Goal: Check status: Check status

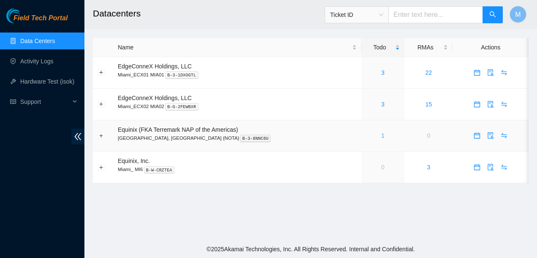
click at [381, 134] on link "1" at bounding box center [382, 135] width 3 height 7
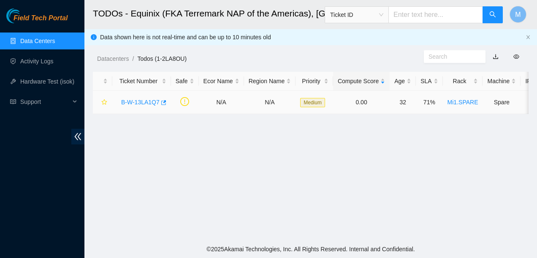
click at [147, 100] on link "B-W-13LA1Q7" at bounding box center [140, 102] width 38 height 7
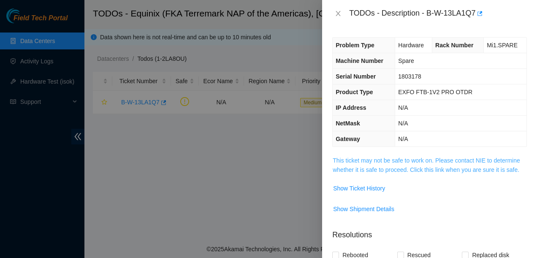
click at [389, 157] on link "This ticket may not be safe to work on. Please contact NIE to determine whether…" at bounding box center [425, 165] width 187 height 16
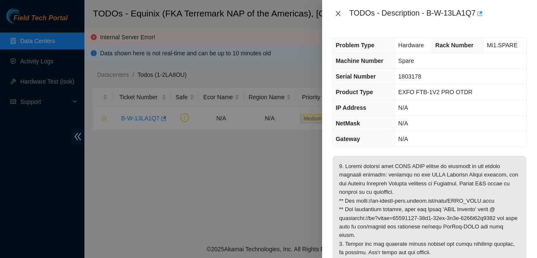
click at [338, 14] on icon "close" at bounding box center [338, 13] width 5 height 5
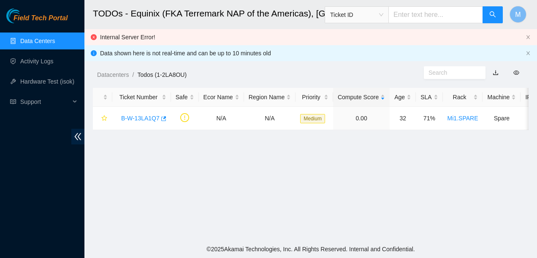
click at [35, 42] on link "Data Centers" at bounding box center [37, 41] width 35 height 7
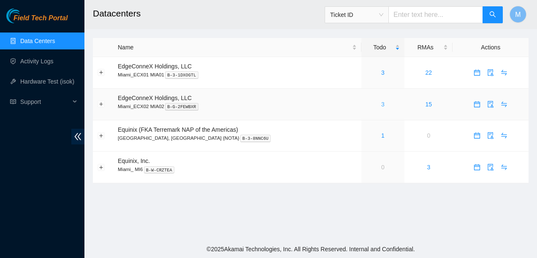
click at [381, 103] on link "3" at bounding box center [382, 104] width 3 height 7
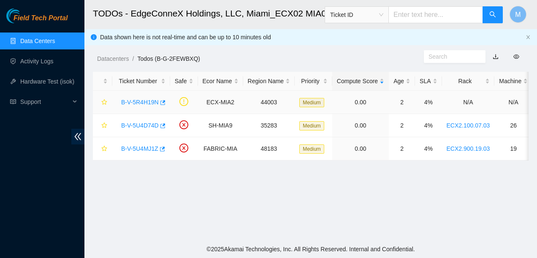
click at [134, 102] on link "B-V-5R4H19N" at bounding box center [140, 102] width 38 height 7
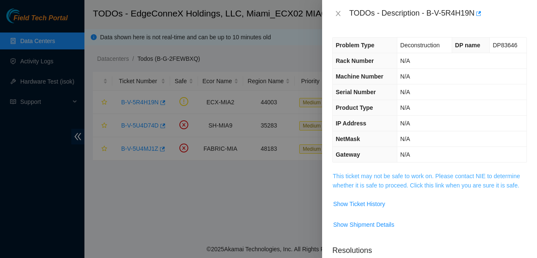
click at [391, 175] on link "This ticket may not be safe to work on. Please contact NIE to determine whether…" at bounding box center [425, 181] width 187 height 16
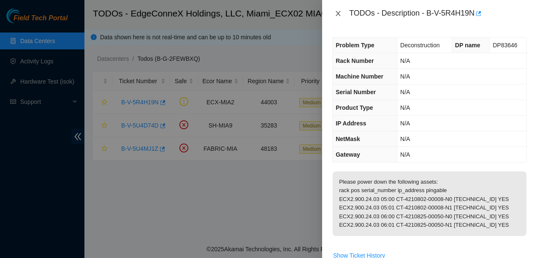
click at [339, 11] on icon "close" at bounding box center [338, 13] width 7 height 7
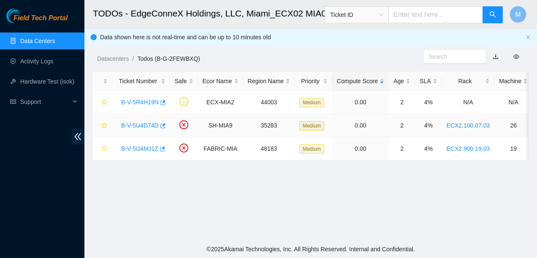
click at [134, 123] on link "B-V-5U4D74D" at bounding box center [140, 125] width 38 height 7
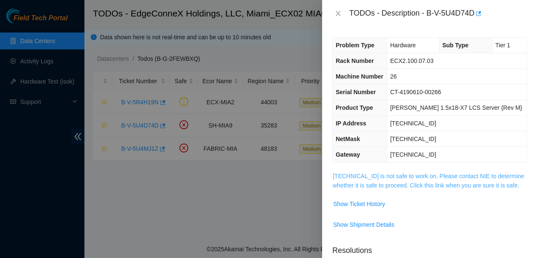
click at [410, 174] on link "[TECHNICAL_ID] is not safe to work on. Please contact NIE to determine whether …" at bounding box center [428, 181] width 192 height 16
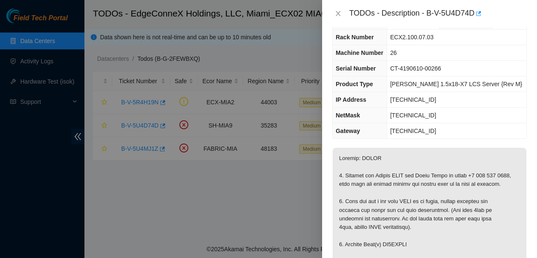
scroll to position [42, 0]
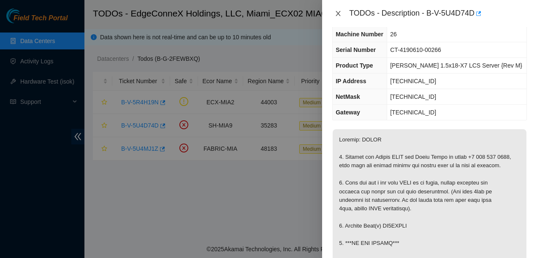
click at [338, 15] on icon "close" at bounding box center [338, 13] width 7 height 7
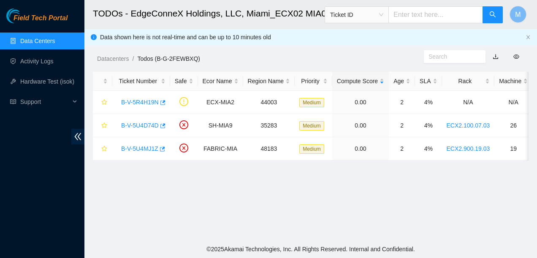
scroll to position [61, 0]
click at [143, 149] on link "B-V-5U4MJ1Z" at bounding box center [139, 148] width 37 height 7
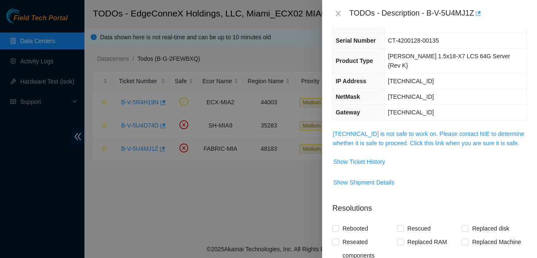
scroll to position [42, 0]
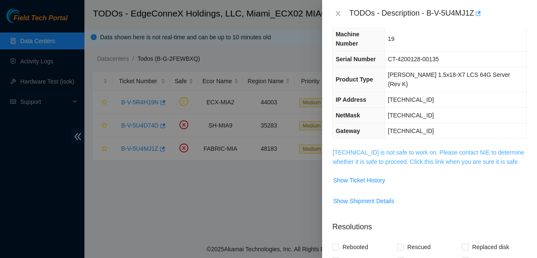
click at [407, 149] on link "[TECHNICAL_ID] is not safe to work on. Please contact NIE to determine whether …" at bounding box center [428, 157] width 192 height 16
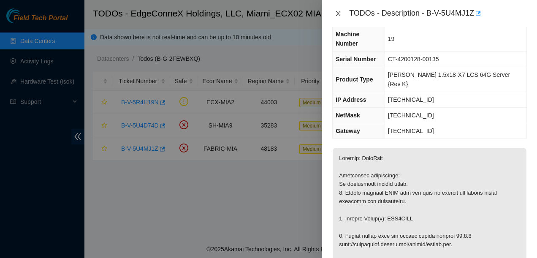
click at [339, 14] on icon "close" at bounding box center [338, 13] width 7 height 7
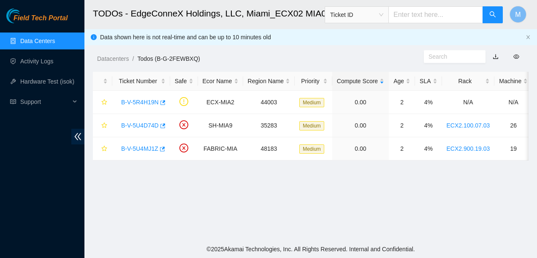
scroll to position [61, 0]
click at [34, 40] on link "Data Centers" at bounding box center [37, 41] width 35 height 7
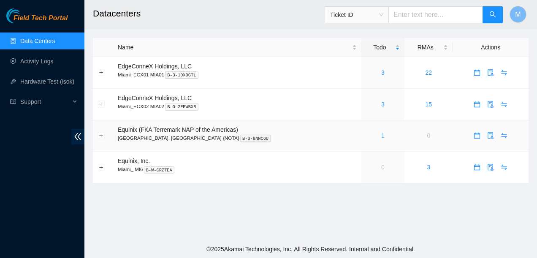
click at [381, 134] on link "1" at bounding box center [382, 135] width 3 height 7
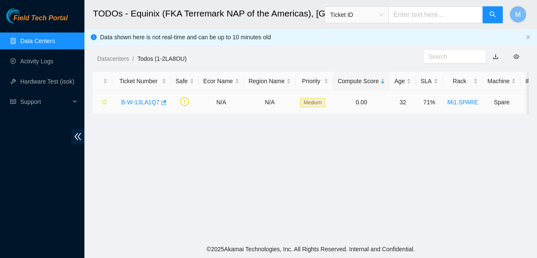
click at [133, 101] on link "B-W-13LA1Q7" at bounding box center [140, 102] width 38 height 7
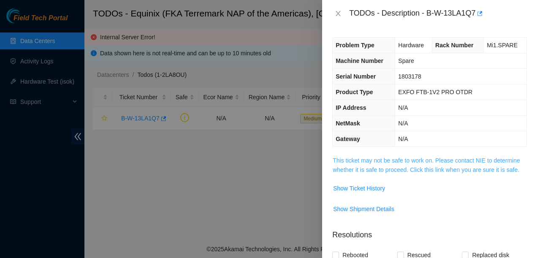
click at [407, 157] on link "This ticket may not be safe to work on. Please contact NIE to determine whether…" at bounding box center [425, 165] width 187 height 16
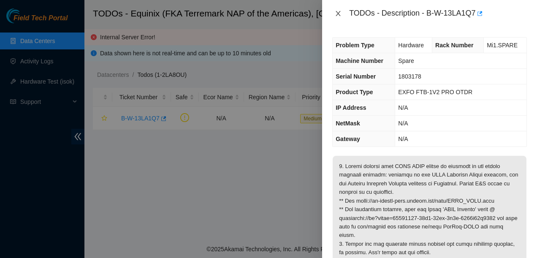
click at [338, 13] on icon "close" at bounding box center [338, 13] width 7 height 7
